Goal: Contribute content: Contribute content

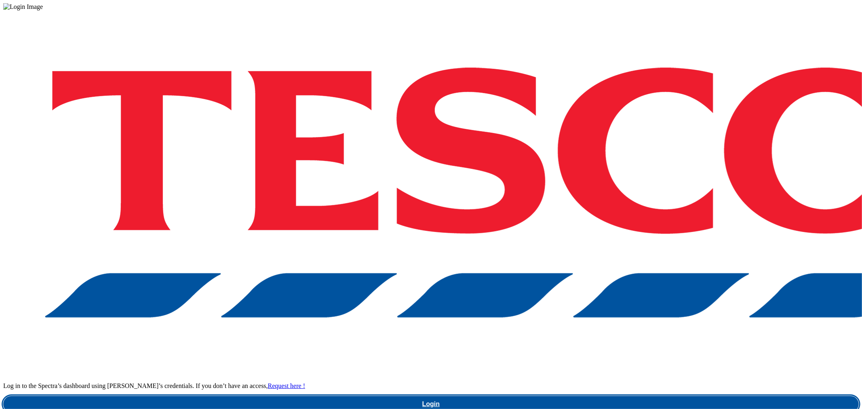
click at [641, 396] on link "Login" at bounding box center [431, 404] width 856 height 16
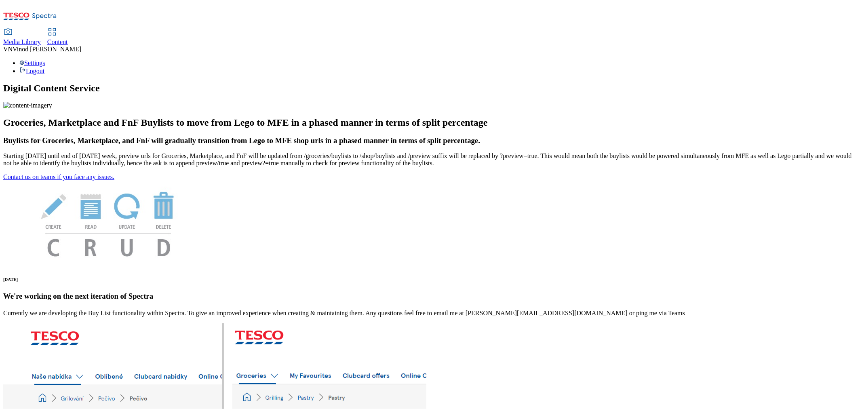
click at [68, 38] on span "Content" at bounding box center [57, 41] width 21 height 7
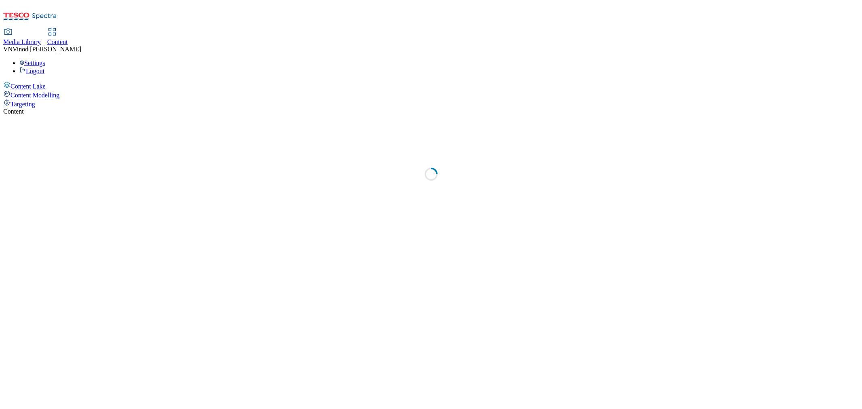
select select "ghs-uk"
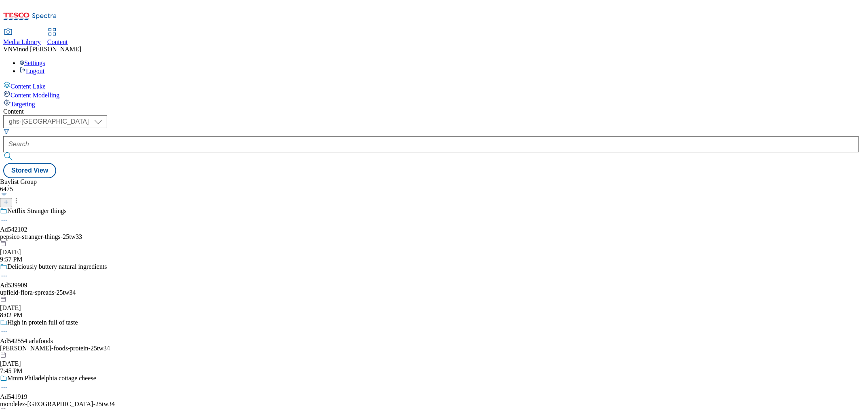
click at [9, 199] on icon at bounding box center [6, 202] width 6 height 6
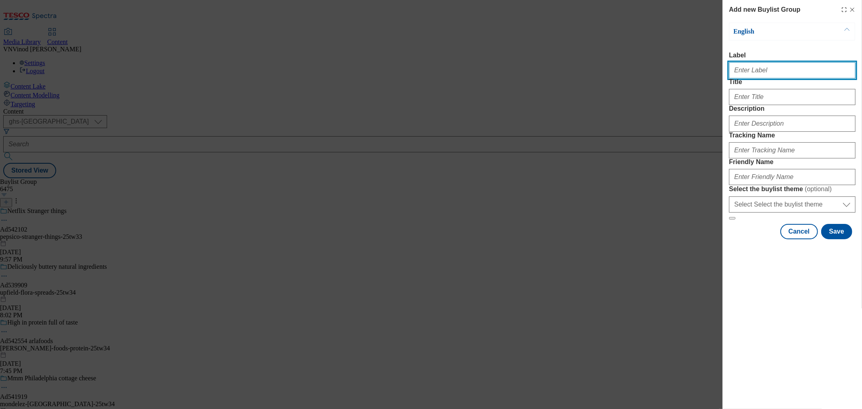
click at [776, 76] on input "Label" at bounding box center [792, 70] width 127 height 16
paste input "542156"
paste input "Beiersdorf"
click at [758, 71] on input "Ad542156 Beiersdorf" at bounding box center [792, 70] width 127 height 16
type input "Ad542156 beiersdorf"
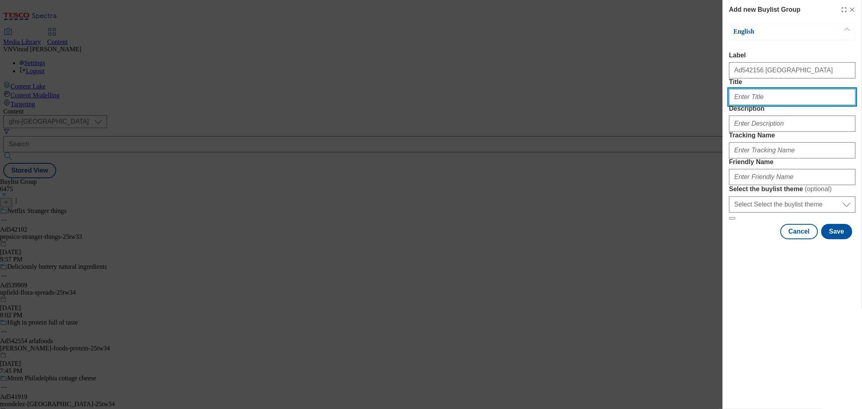
click at [744, 105] on input "Title" at bounding box center [792, 97] width 127 height 16
paste input "Strengthen skin's defence against irritation"
type input "Strengthen skin's defence against irritation"
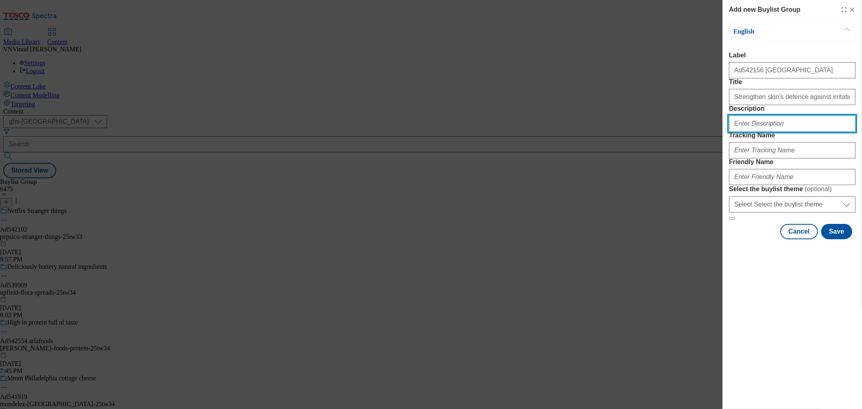
click at [754, 132] on input "Description" at bounding box center [792, 124] width 127 height 16
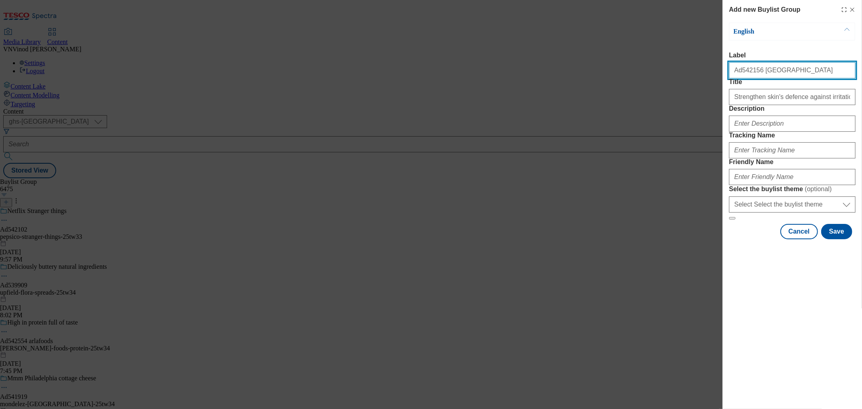
click at [743, 75] on input "Ad542156 beiersdorf" at bounding box center [792, 70] width 127 height 16
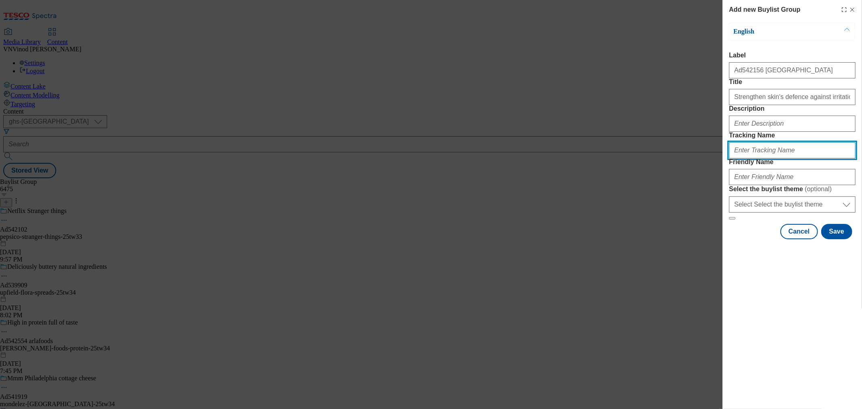
click at [763, 158] on input "Tracking Name" at bounding box center [792, 150] width 127 height 16
paste input "Ad542156"
click at [748, 158] on input "DH_ADAd542156" at bounding box center [792, 150] width 127 height 16
type input "DH_AD542156"
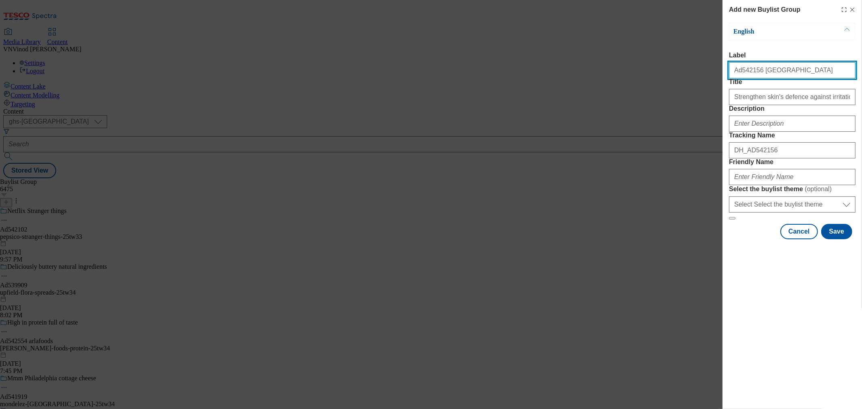
click at [771, 75] on input "Ad542156 beiersdorf" at bounding box center [792, 70] width 127 height 16
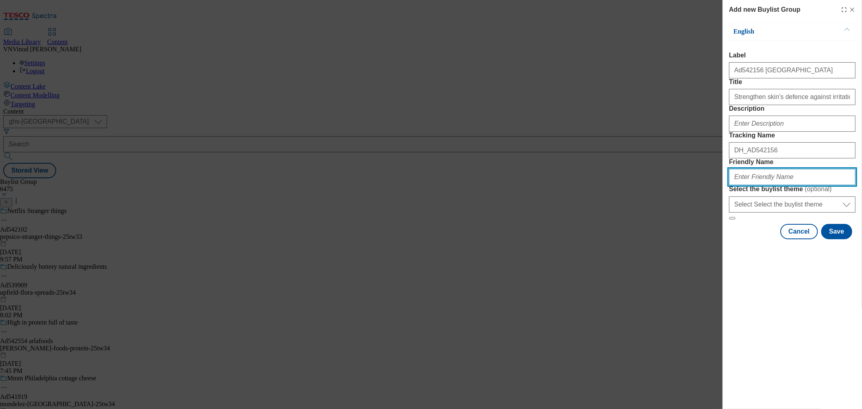
click at [769, 185] on input "Friendly Name" at bounding box center [792, 177] width 127 height 16
paste input "beiersdorf"
paste input "Nivea Deo"
click at [760, 185] on input "beiersdorf-Nivea Deo" at bounding box center [792, 177] width 127 height 16
click at [776, 185] on input "beiersdorf-nivea-deo" at bounding box center [792, 177] width 127 height 16
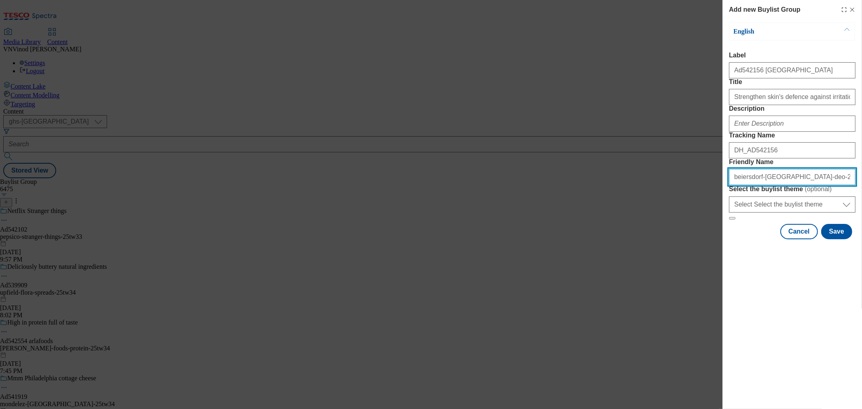
drag, startPoint x: 810, startPoint y: 239, endPoint x: 442, endPoint y: 206, distance: 369.3
click at [443, 206] on div "Add new Buylist Group English Label Ad542156 beiersdorf Title Strengthen skin's…" at bounding box center [431, 204] width 862 height 409
type input "beiersdorf-nivea-deo-25tw36"
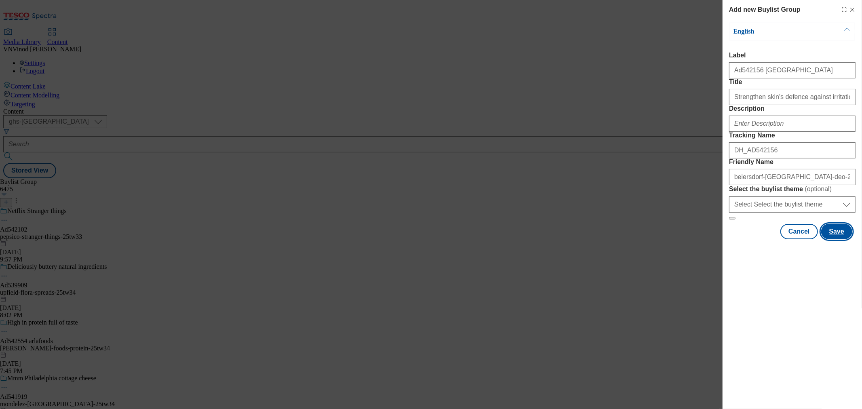
click at [776, 239] on button "Save" at bounding box center [836, 231] width 31 height 15
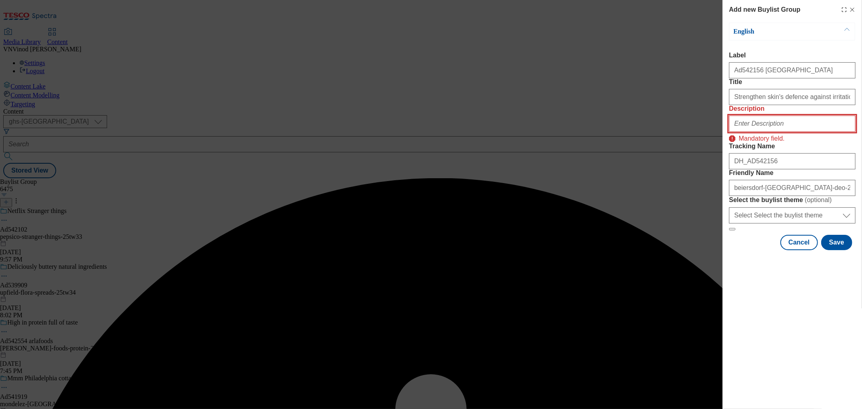
click at [776, 132] on input "Description" at bounding box center [792, 124] width 127 height 16
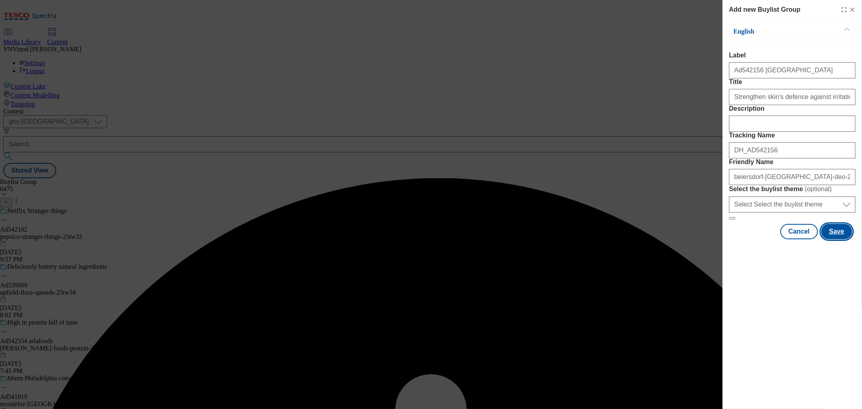
click at [776, 239] on button "Save" at bounding box center [836, 231] width 31 height 15
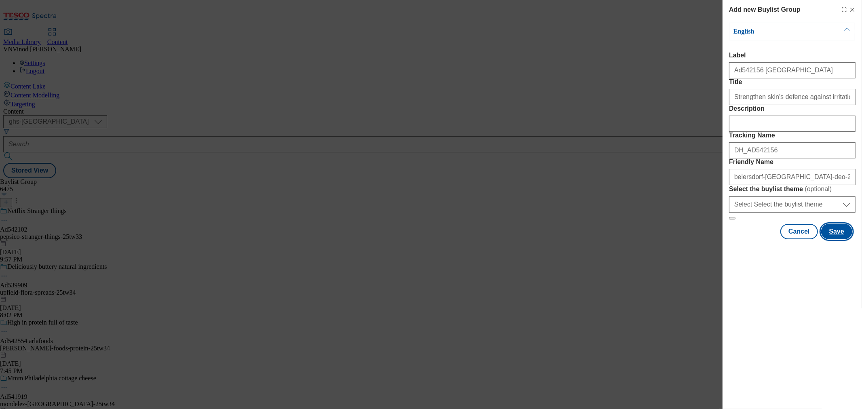
click at [776, 239] on button "Save" at bounding box center [836, 231] width 31 height 15
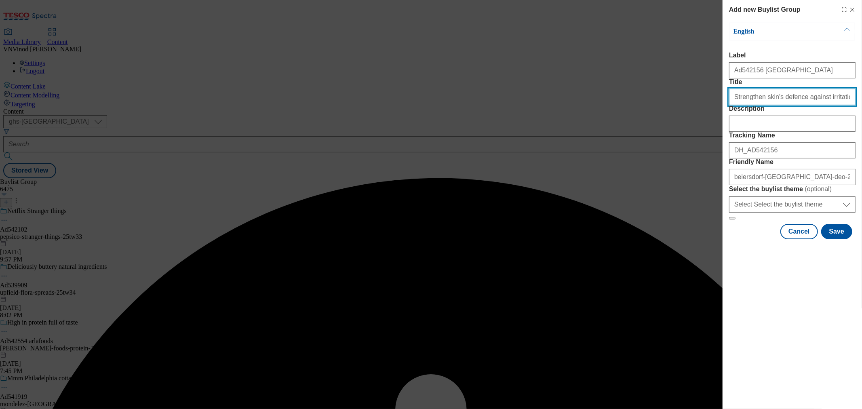
click at [776, 105] on input "Strengthen skin's defence against irritation" at bounding box center [792, 97] width 127 height 16
type input "Strengthen skin's defence against irritation"
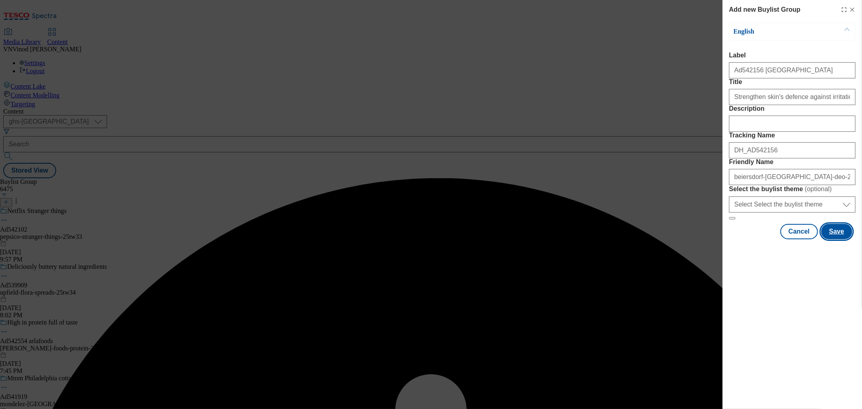
click at [776, 239] on button "Save" at bounding box center [836, 231] width 31 height 15
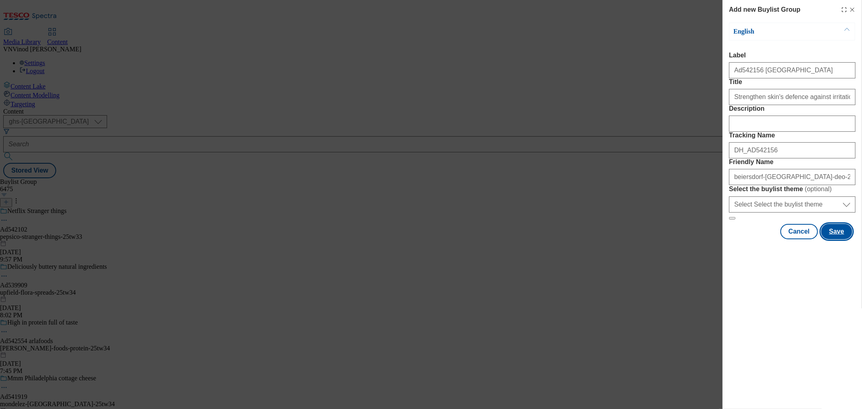
click at [776, 239] on button "Save" at bounding box center [836, 231] width 31 height 15
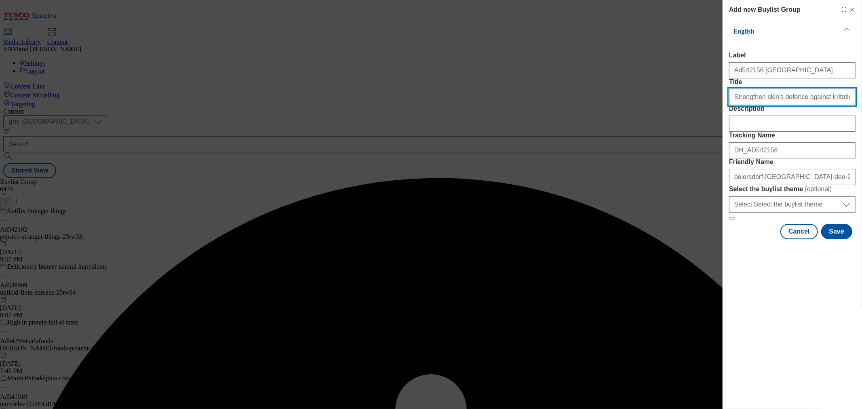
click at [776, 105] on input "Strengthen skin's defence against irritation" at bounding box center [792, 97] width 127 height 16
type input "Strengthen skin's defence against irritation"
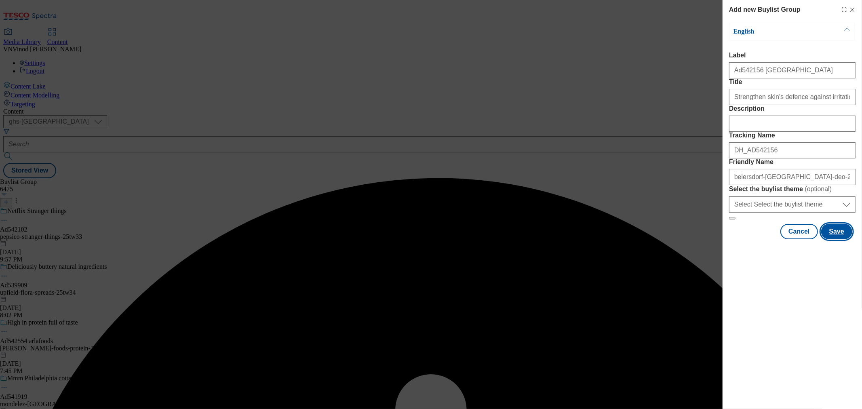
click at [776, 239] on button "Save" at bounding box center [836, 231] width 31 height 15
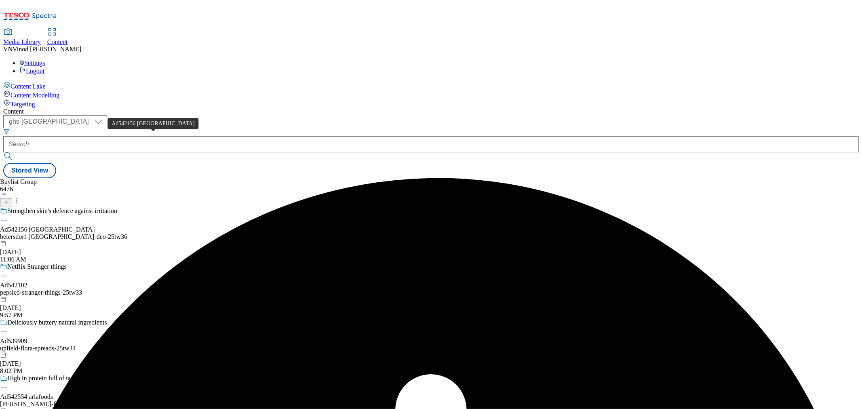
click at [95, 226] on div "Ad542156 beiersdorf" at bounding box center [47, 229] width 95 height 7
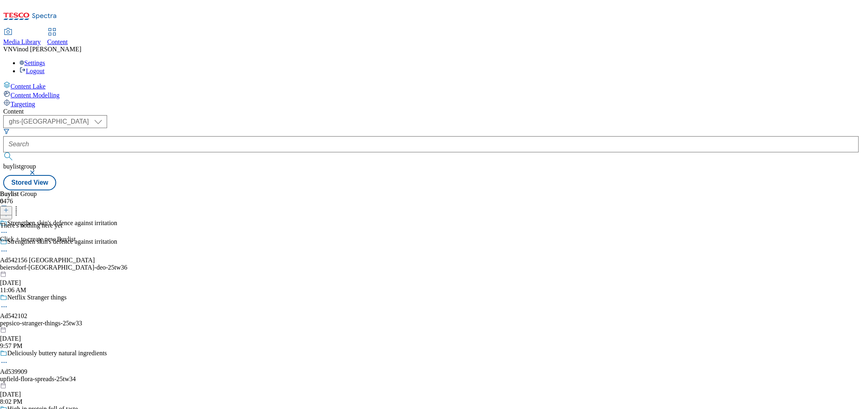
click at [9, 207] on icon at bounding box center [6, 210] width 6 height 6
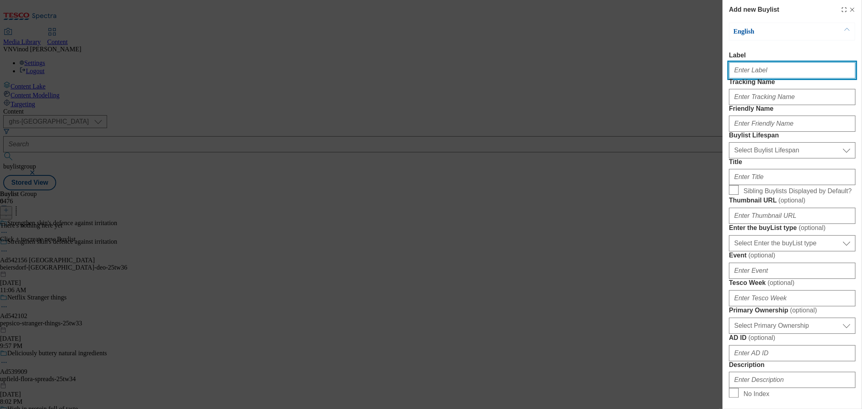
click at [763, 74] on input "Label" at bounding box center [792, 70] width 127 height 16
paste input "542156"
type input "Ad542156"
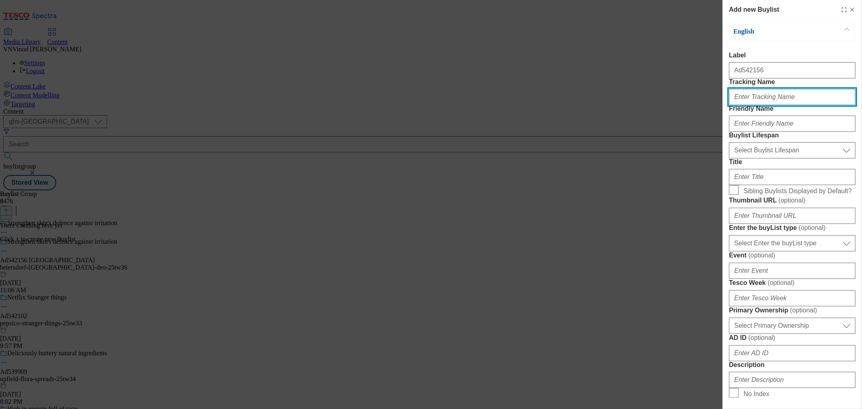
click at [752, 105] on input "Tracking Name" at bounding box center [792, 97] width 127 height 16
paste input "542156"
type input "DH_AD542156"
click at [656, 159] on div "Add new Buylist English Label Ad542156 Tracking Name DH_AD542156 Friendly Name …" at bounding box center [431, 204] width 862 height 409
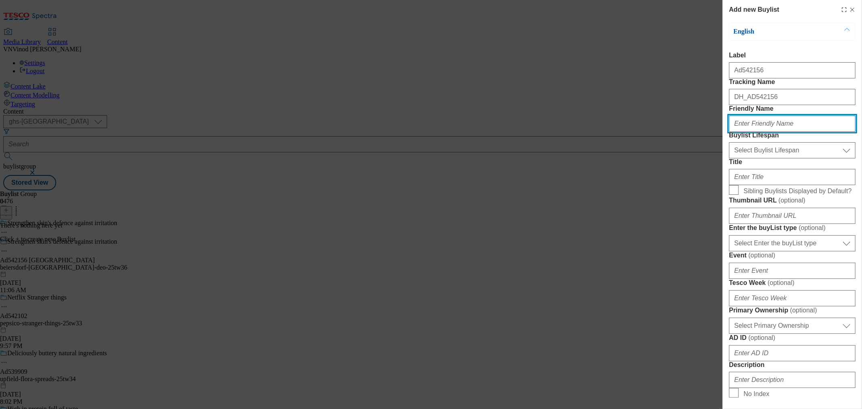
click at [776, 132] on input "Friendly Name" at bounding box center [792, 124] width 127 height 16
paste input "beiersdorf"
type input "beiersdorf"
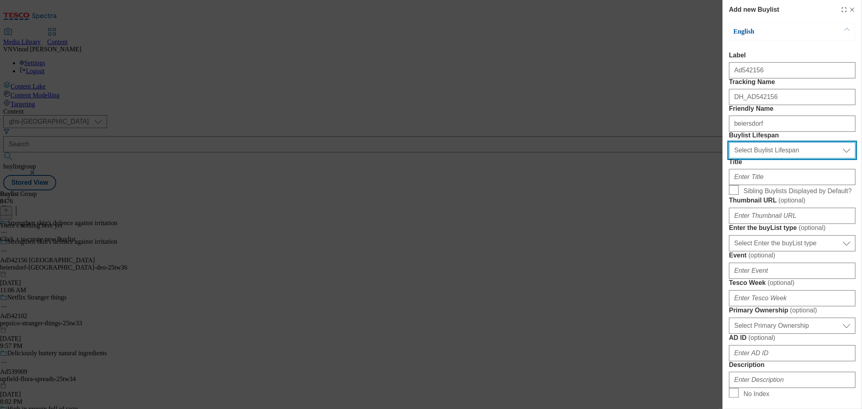
click at [776, 158] on select "Select Buylist Lifespan evergreen seasonal tactical" at bounding box center [792, 150] width 127 height 16
select select "tactical"
click at [729, 158] on select "Select Buylist Lifespan evergreen seasonal tactical" at bounding box center [792, 150] width 127 height 16
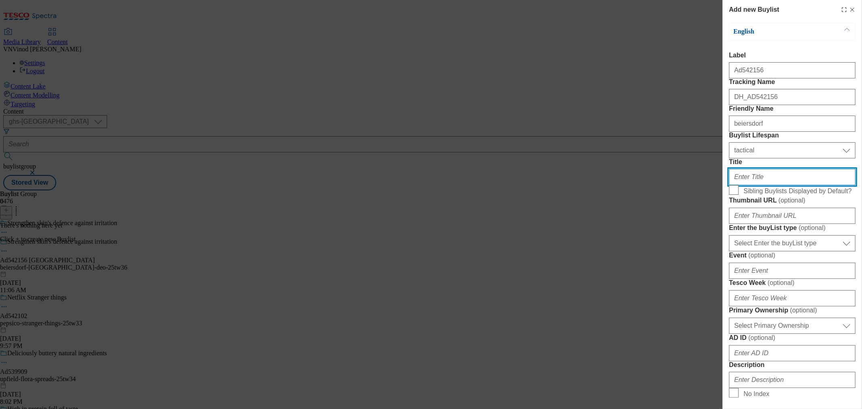
click at [753, 185] on input "Title" at bounding box center [792, 177] width 127 height 16
paste input "with hyaluronic acid"
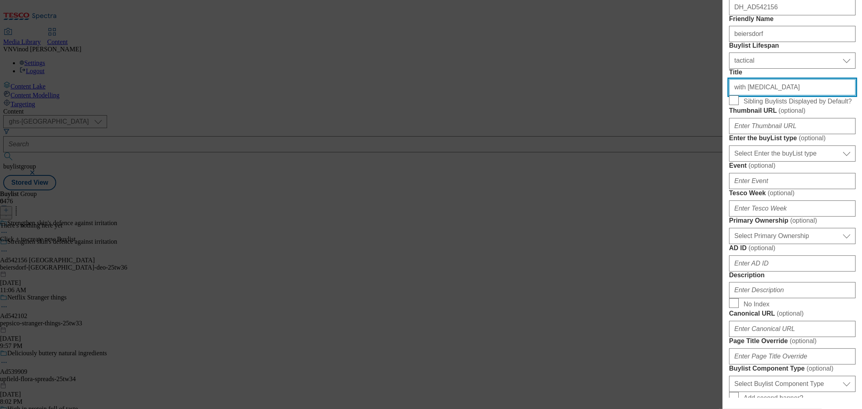
type input "with hyaluronic acid"
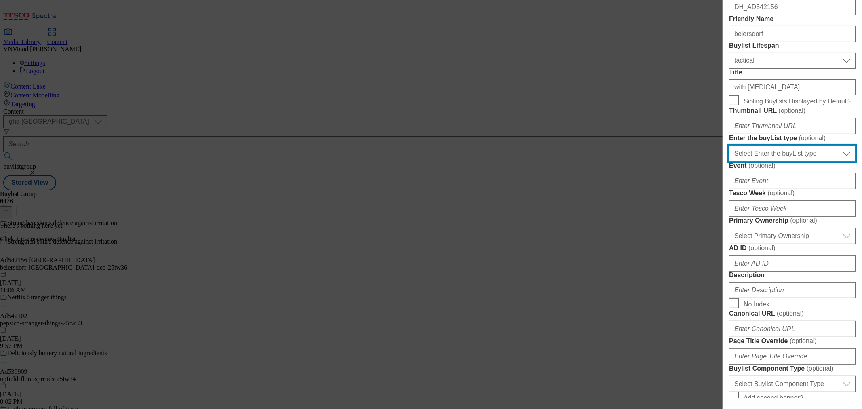
click at [776, 162] on select "Select Enter the buyList type event supplier funded long term >4 weeks supplier…" at bounding box center [792, 154] width 127 height 16
select select "supplier funded short term 1-3 weeks"
click at [729, 162] on select "Select Enter the buyList type event supplier funded long term >4 weeks supplier…" at bounding box center [792, 154] width 127 height 16
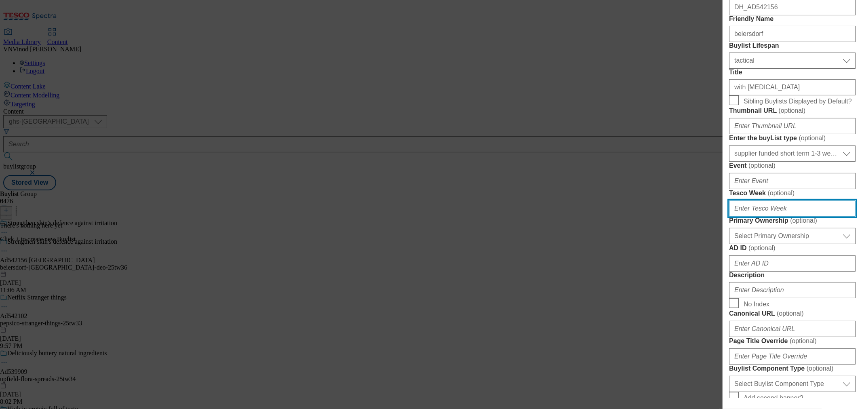
click at [773, 217] on input "Tesco Week ( optional )" at bounding box center [792, 209] width 127 height 16
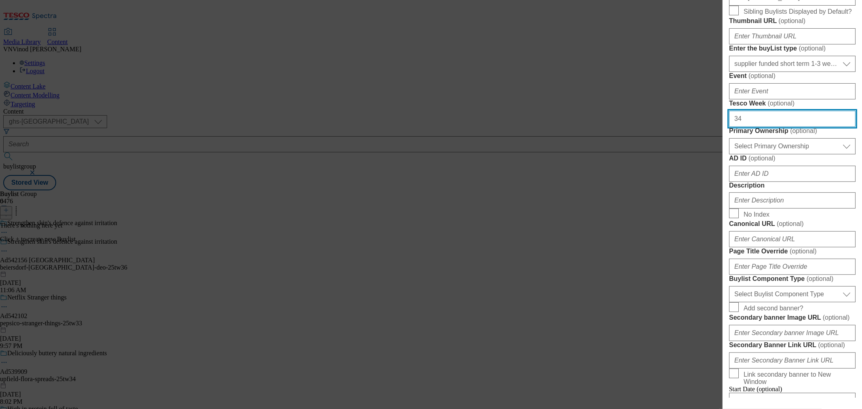
type input "34"
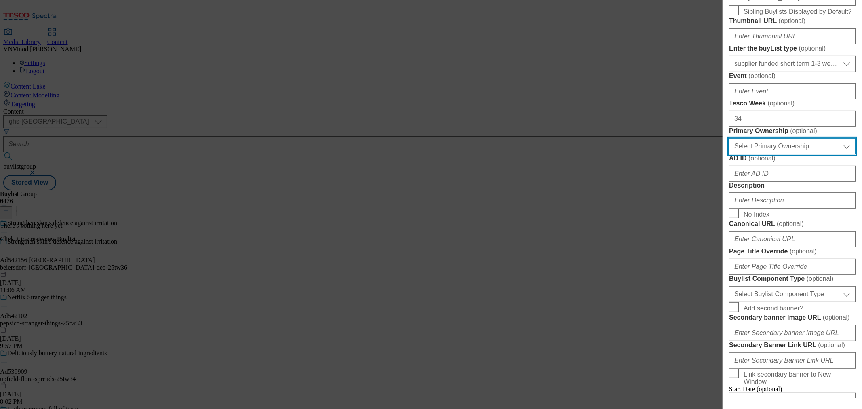
click at [776, 154] on select "Select Primary Ownership tesco dunnhumby" at bounding box center [792, 146] width 127 height 16
select select "dunnhumby"
click at [729, 154] on select "Select Primary Ownership tesco dunnhumby" at bounding box center [792, 146] width 127 height 16
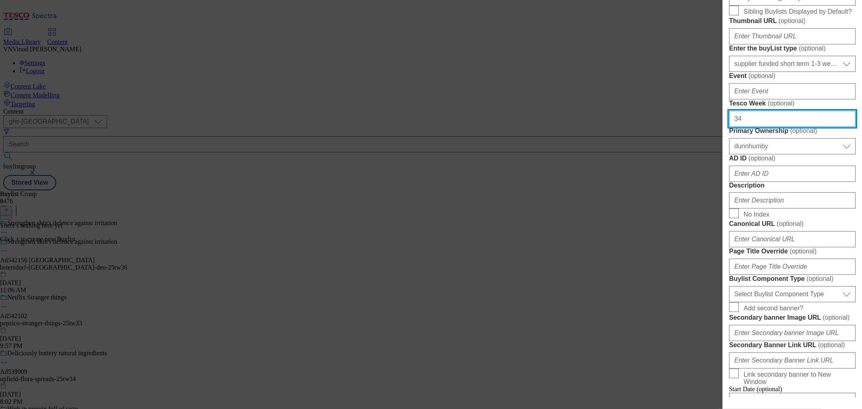
click at [741, 127] on input "34" at bounding box center [792, 119] width 127 height 16
type input "36"
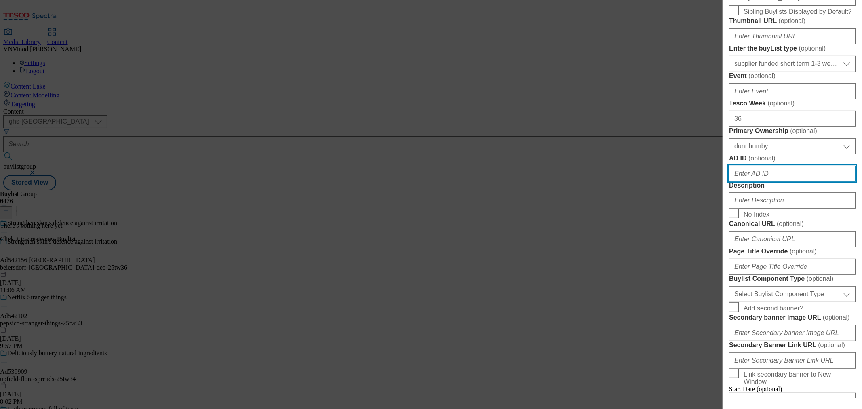
click at [755, 182] on input "AD ID ( optional )" at bounding box center [792, 174] width 127 height 16
paste input "542156"
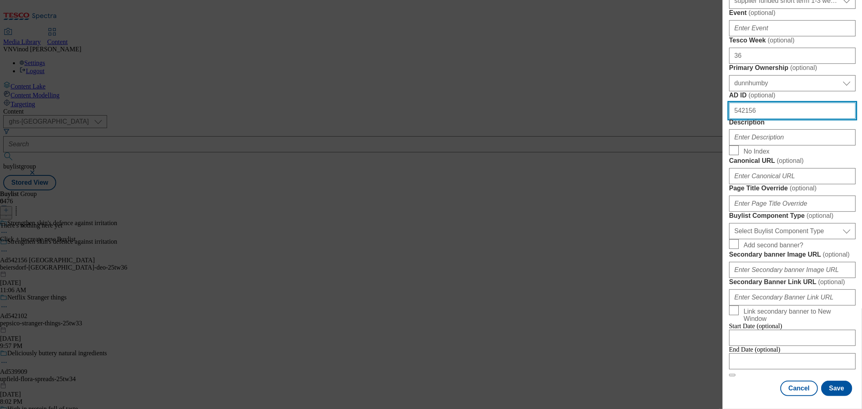
scroll to position [314, 0]
type input "542156"
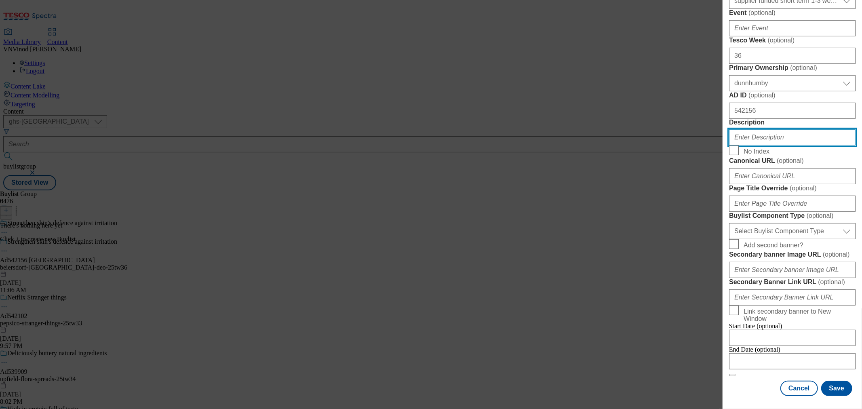
click at [776, 146] on input "Description" at bounding box center [792, 137] width 127 height 16
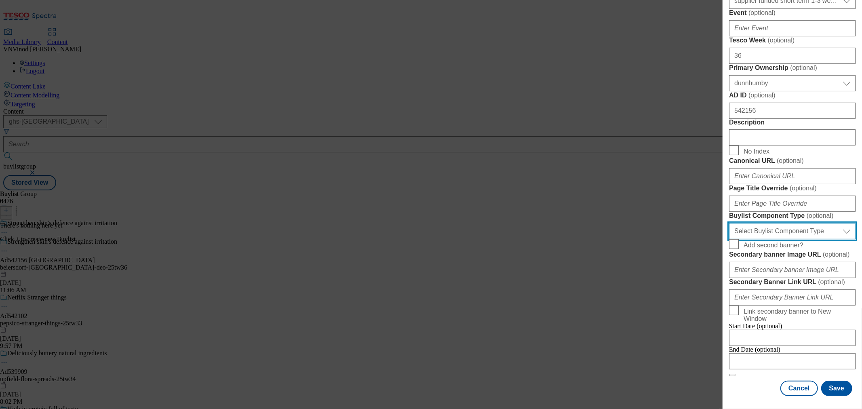
click at [776, 239] on select "Select Buylist Component Type Banner Competition Header Meal" at bounding box center [792, 231] width 127 height 16
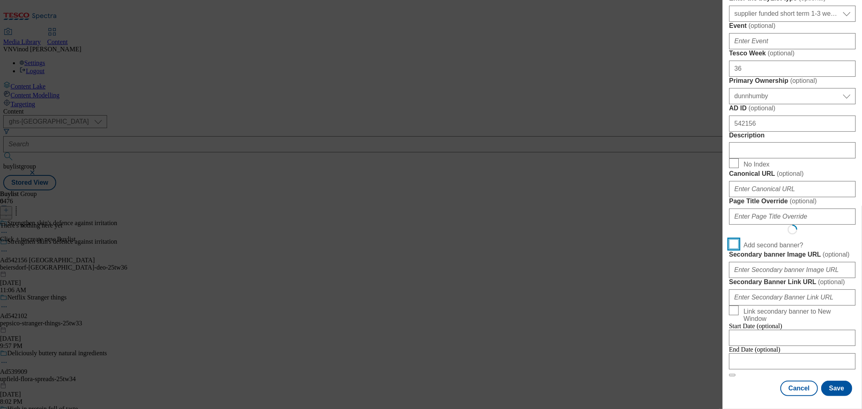
scroll to position [516, 0]
select select "Banner"
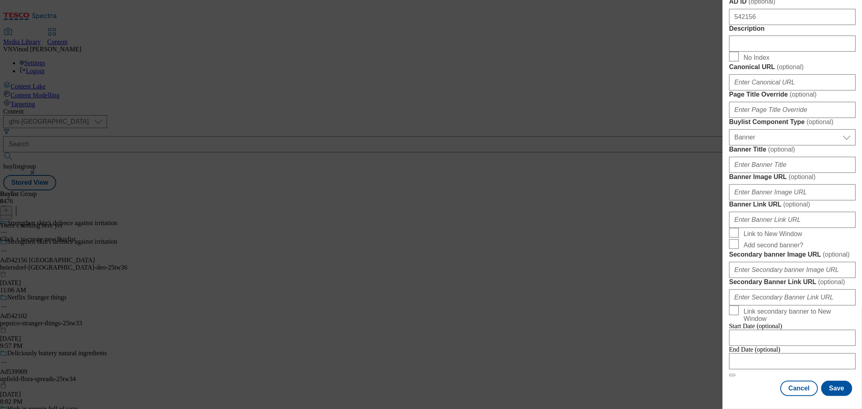
scroll to position [687, 0]
click at [765, 353] on input "Modal" at bounding box center [792, 361] width 127 height 16
select select "2025"
select select "October"
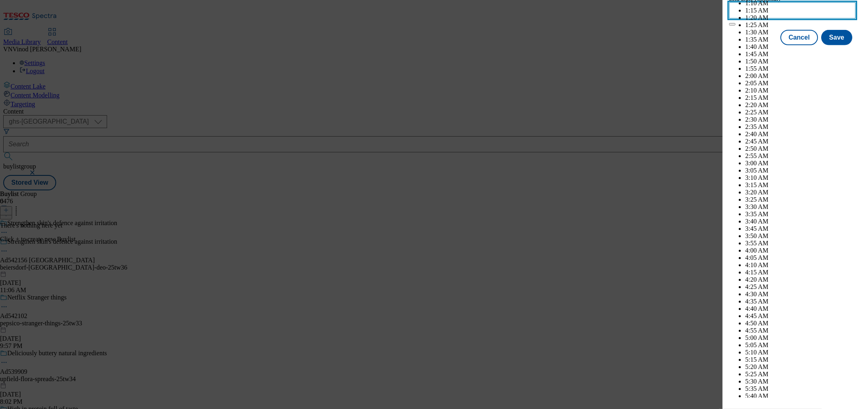
scroll to position [1987, 0]
select select "2026"
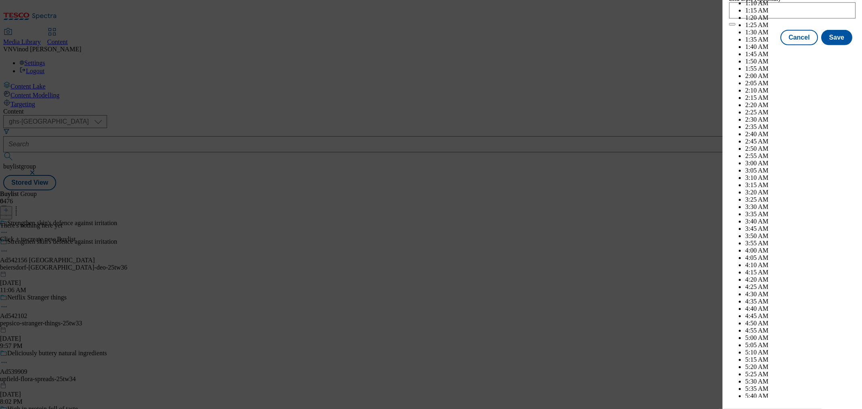
select select "February"
click at [776, 53] on button "Save" at bounding box center [836, 44] width 31 height 15
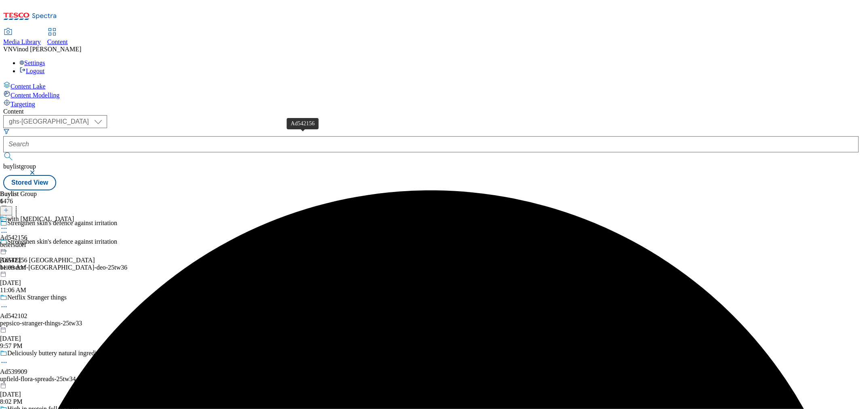
click at [27, 234] on div "Ad542156" at bounding box center [13, 237] width 27 height 7
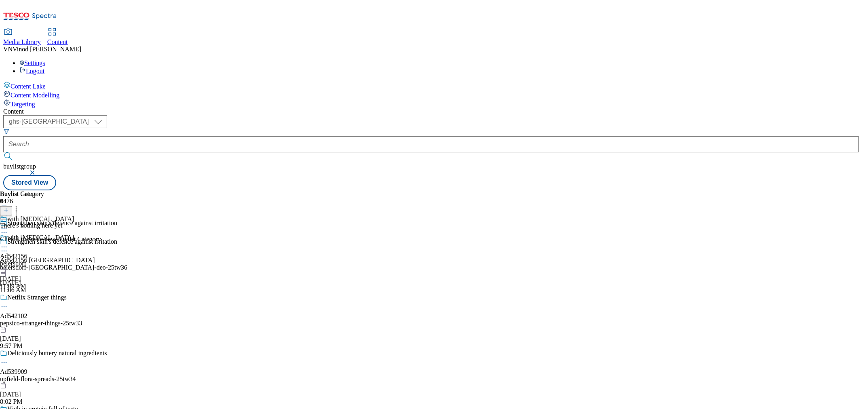
click at [9, 207] on icon at bounding box center [6, 210] width 6 height 6
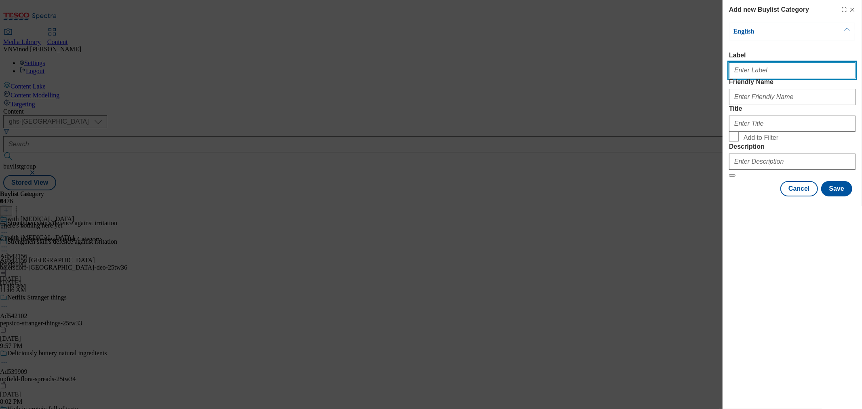
click at [773, 78] on input "Label" at bounding box center [792, 70] width 127 height 16
paste input "542156"
type input "Ad542156"
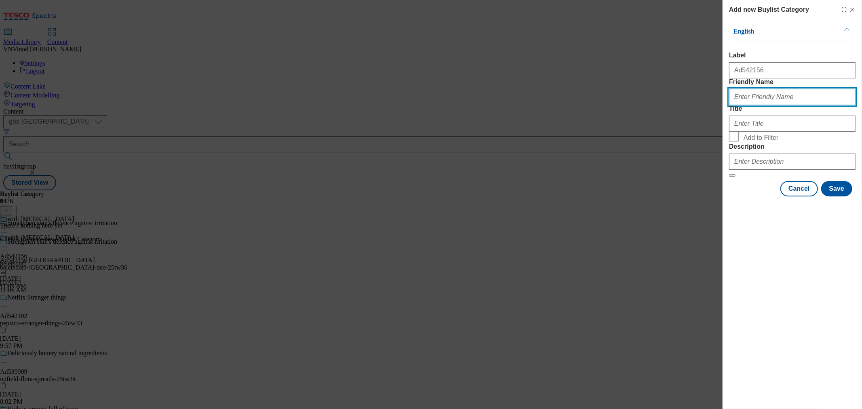
click at [775, 105] on input "Friendly Name" at bounding box center [792, 97] width 127 height 16
paste input "beiersdorf-nivea-deo"
type input "beiersdorf-nivea-deo"
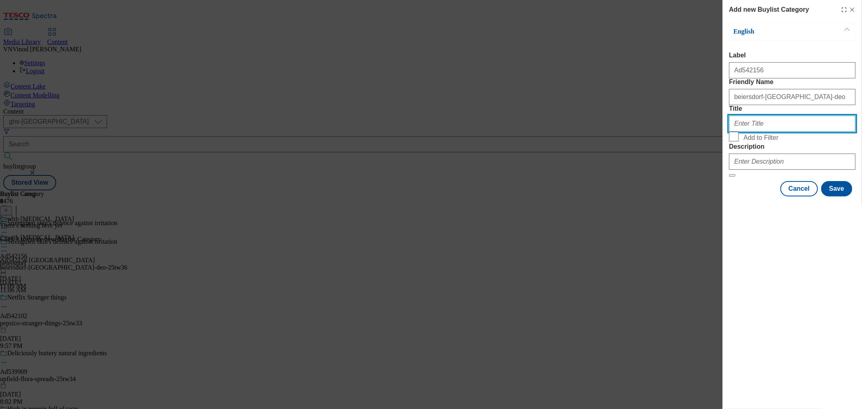
click at [767, 132] on input "Title" at bounding box center [792, 124] width 127 height 16
paste input "Beiersdorf"
type input "Beiersdorf"
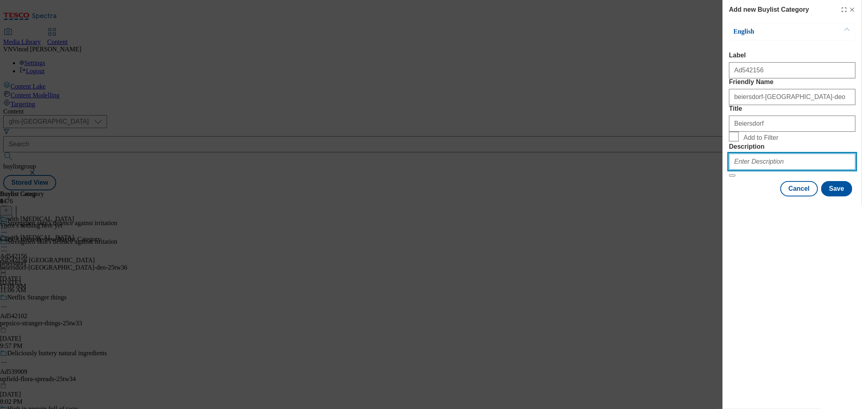
click at [753, 170] on input "Description" at bounding box center [792, 162] width 127 height 16
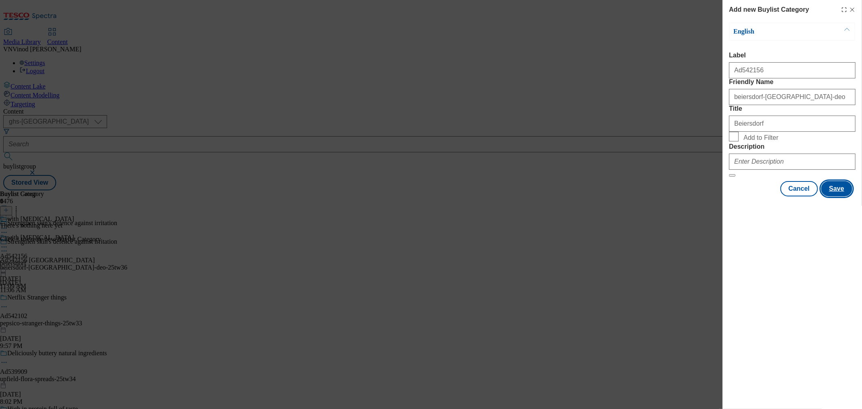
click at [776, 196] on button "Save" at bounding box center [836, 188] width 31 height 15
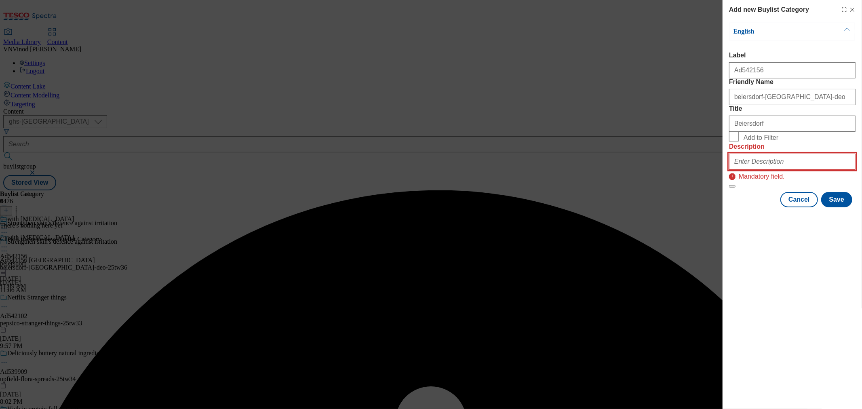
click at [758, 170] on input "Description" at bounding box center [792, 162] width 127 height 16
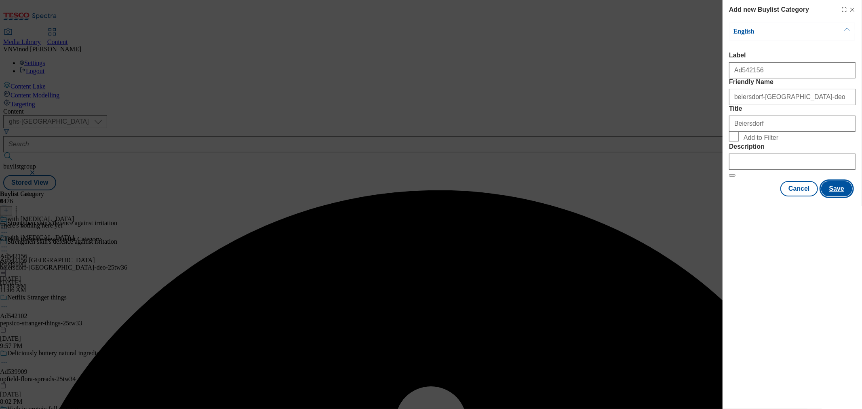
click at [776, 196] on button "Save" at bounding box center [836, 188] width 31 height 15
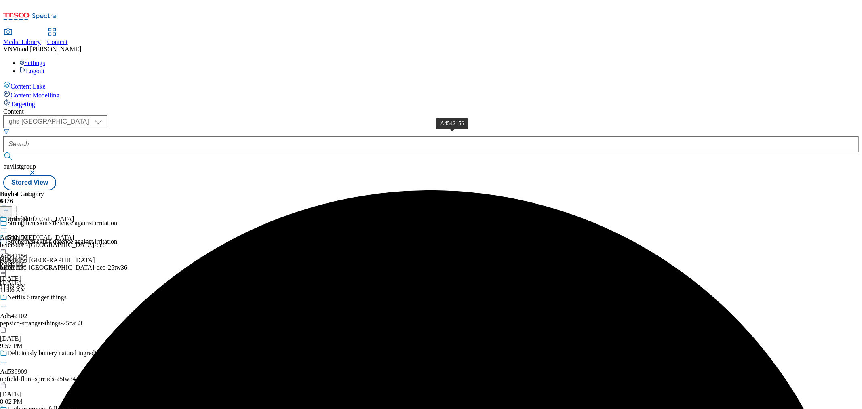
click at [27, 234] on div "Ad542156" at bounding box center [13, 237] width 27 height 7
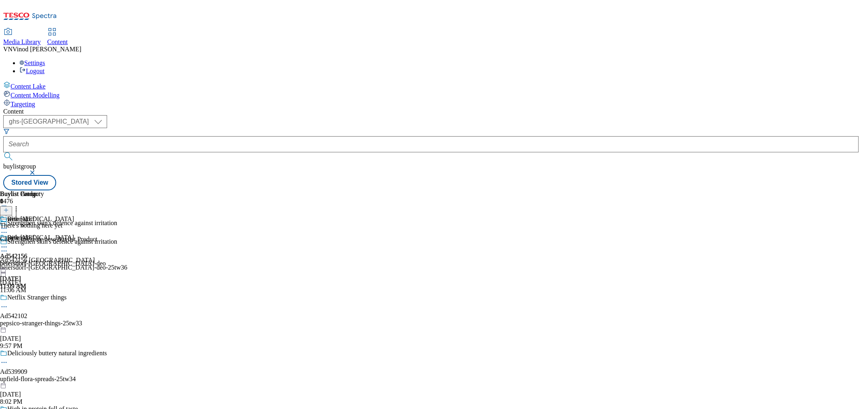
click at [12, 206] on button at bounding box center [6, 210] width 12 height 9
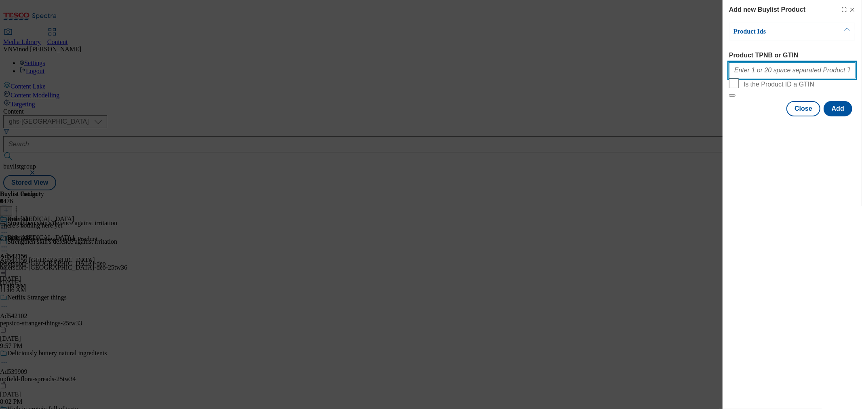
click at [776, 68] on input "Product TPNB or GTIN" at bounding box center [792, 70] width 127 height 16
paste input "96427490 96311592 96298347 93886422"
type input "96427490 96311592 96298347 93886422"
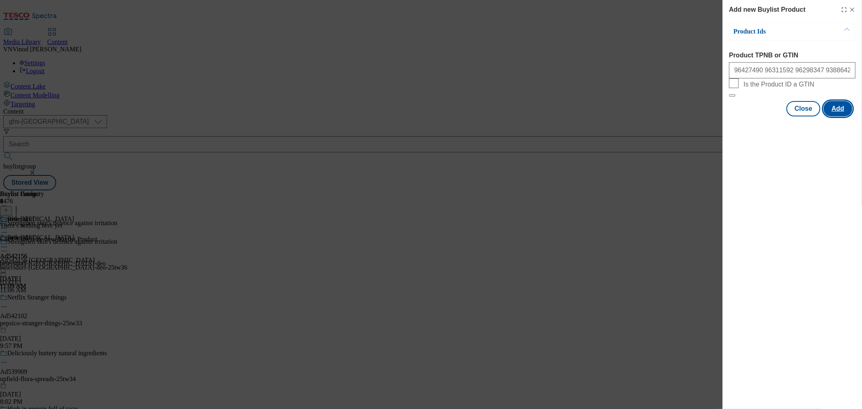
click at [776, 116] on button "Add" at bounding box center [838, 108] width 29 height 15
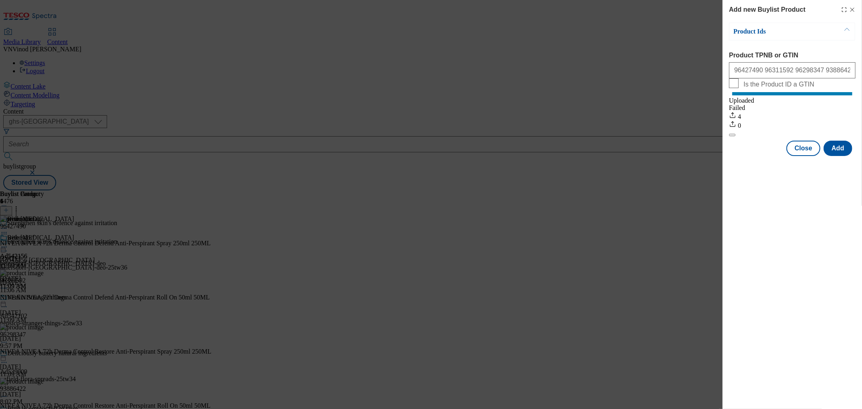
click at [776, 10] on icon "Modal" at bounding box center [852, 9] width 6 height 6
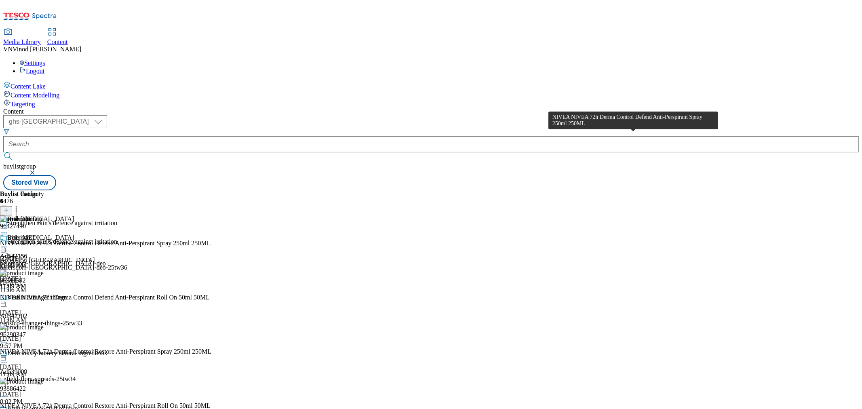
click at [211, 240] on div "NIVEA NIVEA 72h Derma Control Defend Anti-Perspirant Spray 250ml 250ML" at bounding box center [105, 243] width 211 height 7
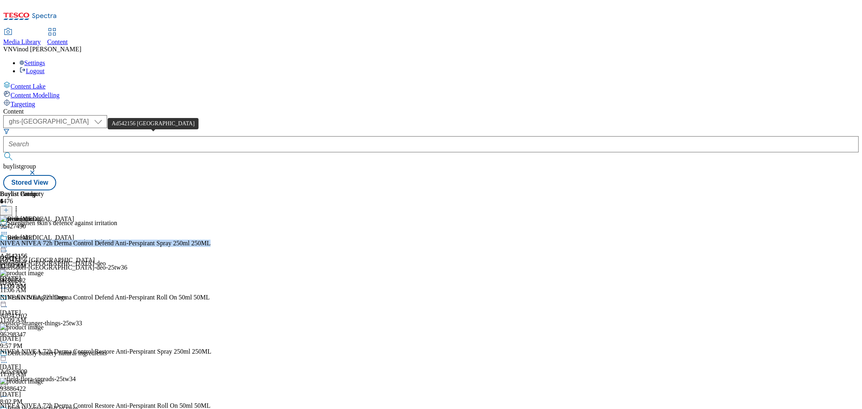
copy div "NIVEA NIVEA 72h Derma Control Defend Anti-Perspirant Spray 250ml 250ML"
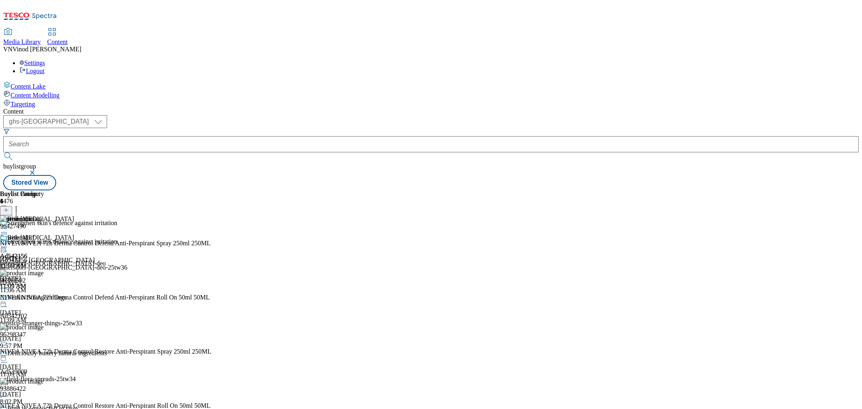
click at [8, 247] on icon at bounding box center [4, 251] width 8 height 8
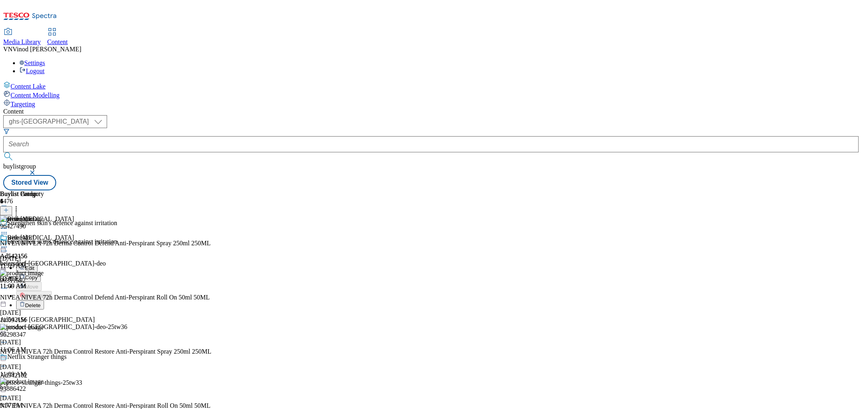
click at [38, 263] on button "Edit" at bounding box center [26, 267] width 21 height 9
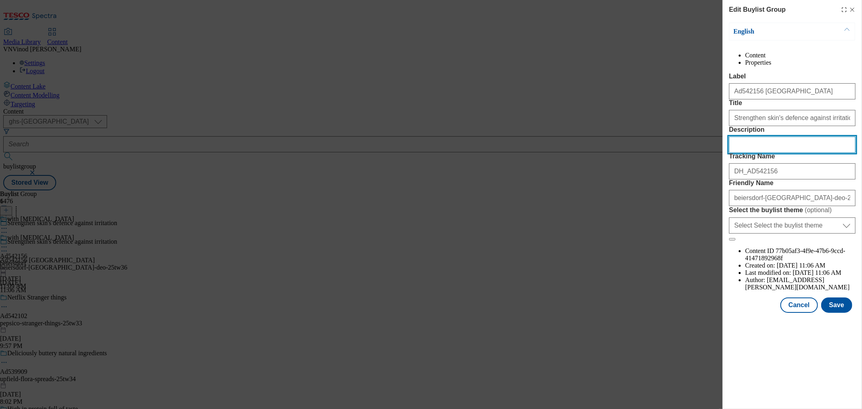
click at [775, 153] on input "Description" at bounding box center [792, 145] width 127 height 16
paste input "NIVEA NIVEA 72h Derma Control Defend Anti-Perspirant Spray 250ml 250ML"
type input "NIVEA NIVEA 72h Derma Control Defend Anti-Perspirant Spray 250ml 250ML"
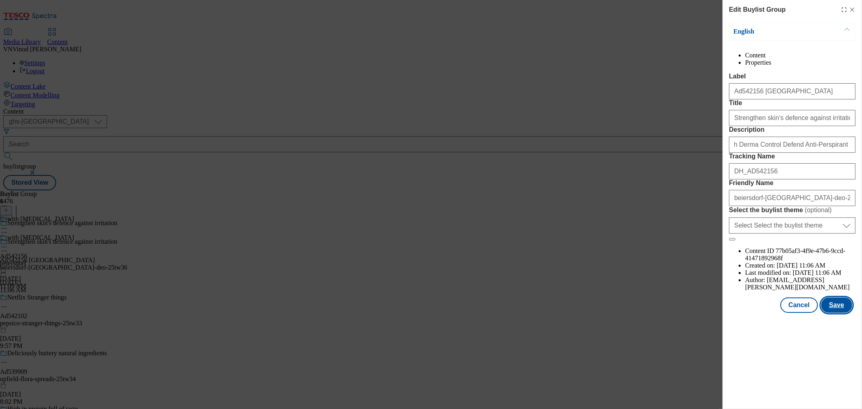
click at [776, 313] on button "Save" at bounding box center [836, 305] width 31 height 15
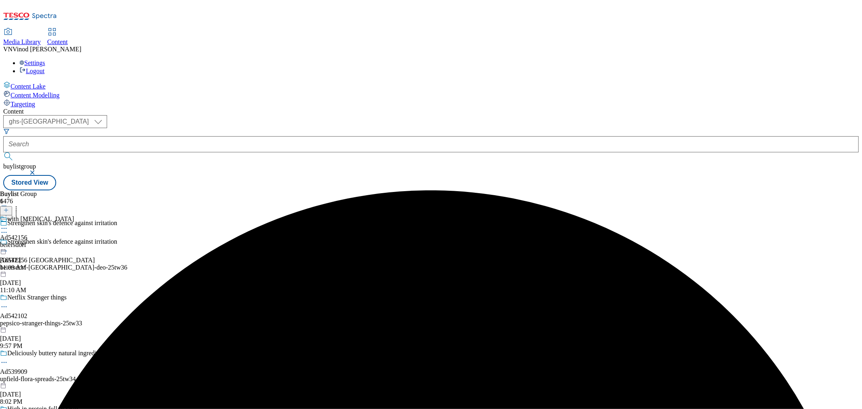
click at [8, 224] on icon at bounding box center [4, 228] width 8 height 8
click at [34, 243] on span "Edit" at bounding box center [29, 246] width 9 height 6
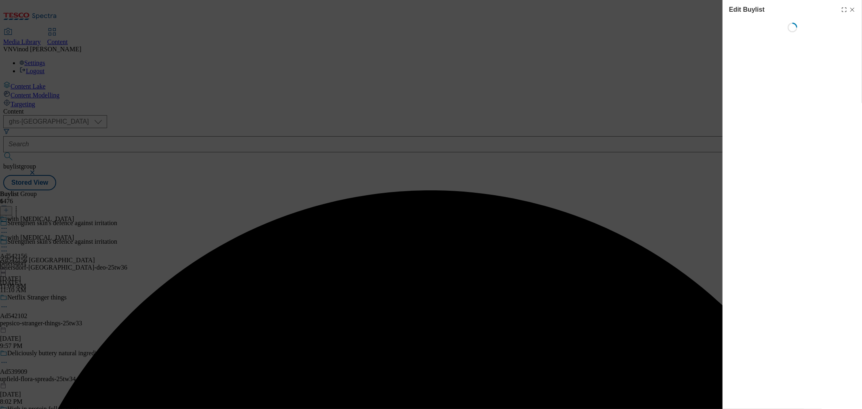
select select "tactical"
select select "supplier funded short term 1-3 weeks"
select select "dunnhumby"
select select "Banner"
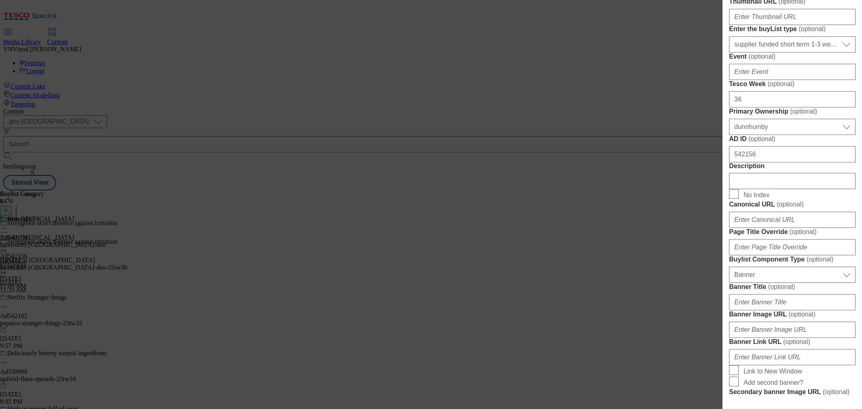
scroll to position [404, 0]
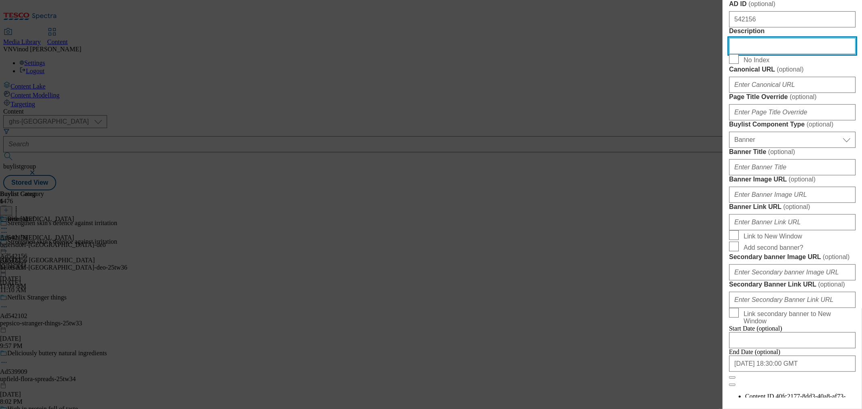
click at [775, 54] on input "Description" at bounding box center [792, 46] width 127 height 16
paste input "NIVEA NIVEA 72h Derma Control Defend Anti-Perspirant Spray 250ml 250ML"
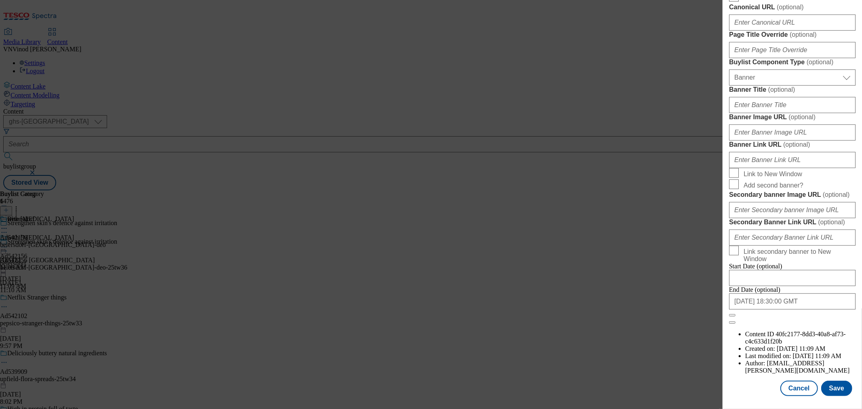
scroll to position [772, 0]
type input "NIVEA NIVEA 72h Derma Control Defend Anti-Perspirant Spray 250ml 250ML"
click at [776, 368] on button "Save" at bounding box center [836, 388] width 31 height 15
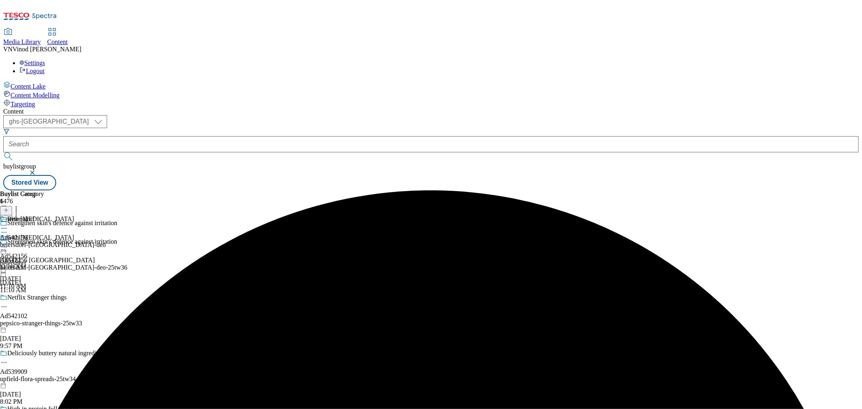
click at [8, 224] on icon at bounding box center [4, 228] width 8 height 8
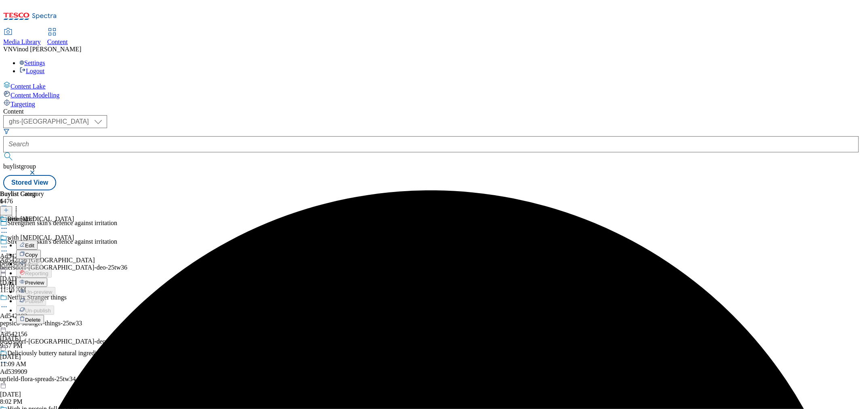
click at [38, 241] on button "Edit" at bounding box center [26, 245] width 21 height 9
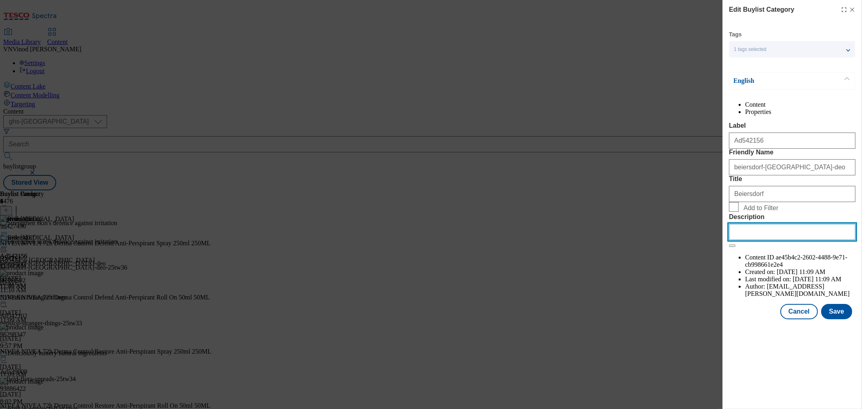
click at [763, 240] on input "Description" at bounding box center [792, 232] width 127 height 16
paste input "NIVEA NIVEA 72h Derma Control Defend Anti-Perspirant Spray 250ml 250ML"
type input "NIVEA NIVEA 72h Derma Control Defend Anti-Perspirant Spray 250ml 250ML"
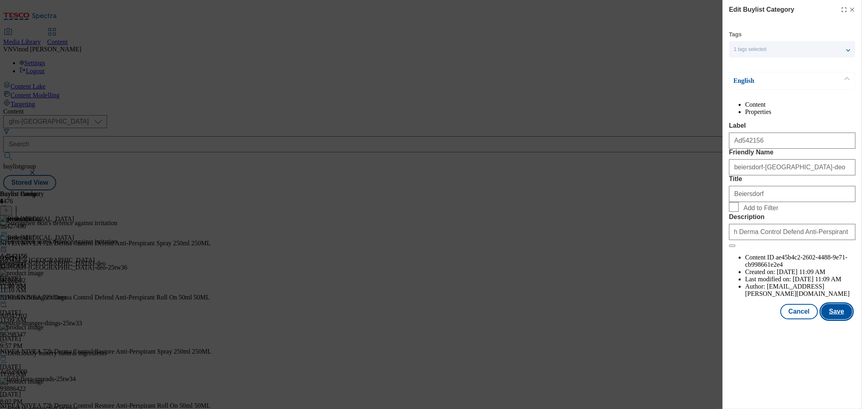
click at [776, 319] on button "Save" at bounding box center [836, 311] width 31 height 15
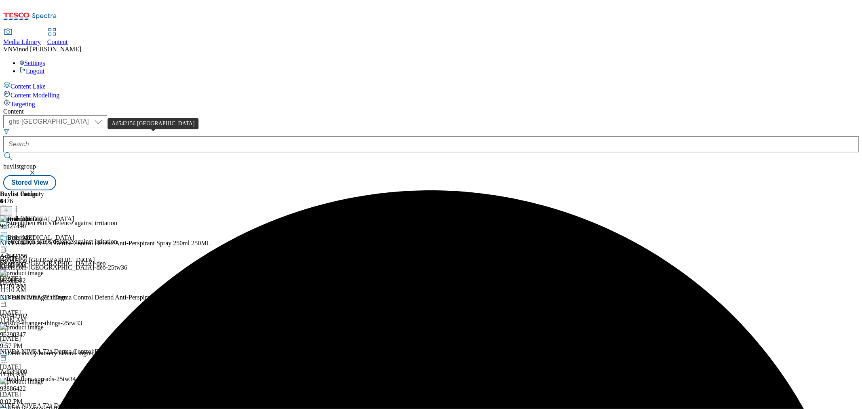
click at [95, 257] on div "Ad542156 beiersdorf" at bounding box center [47, 260] width 95 height 7
